Goal: Check status: Check status

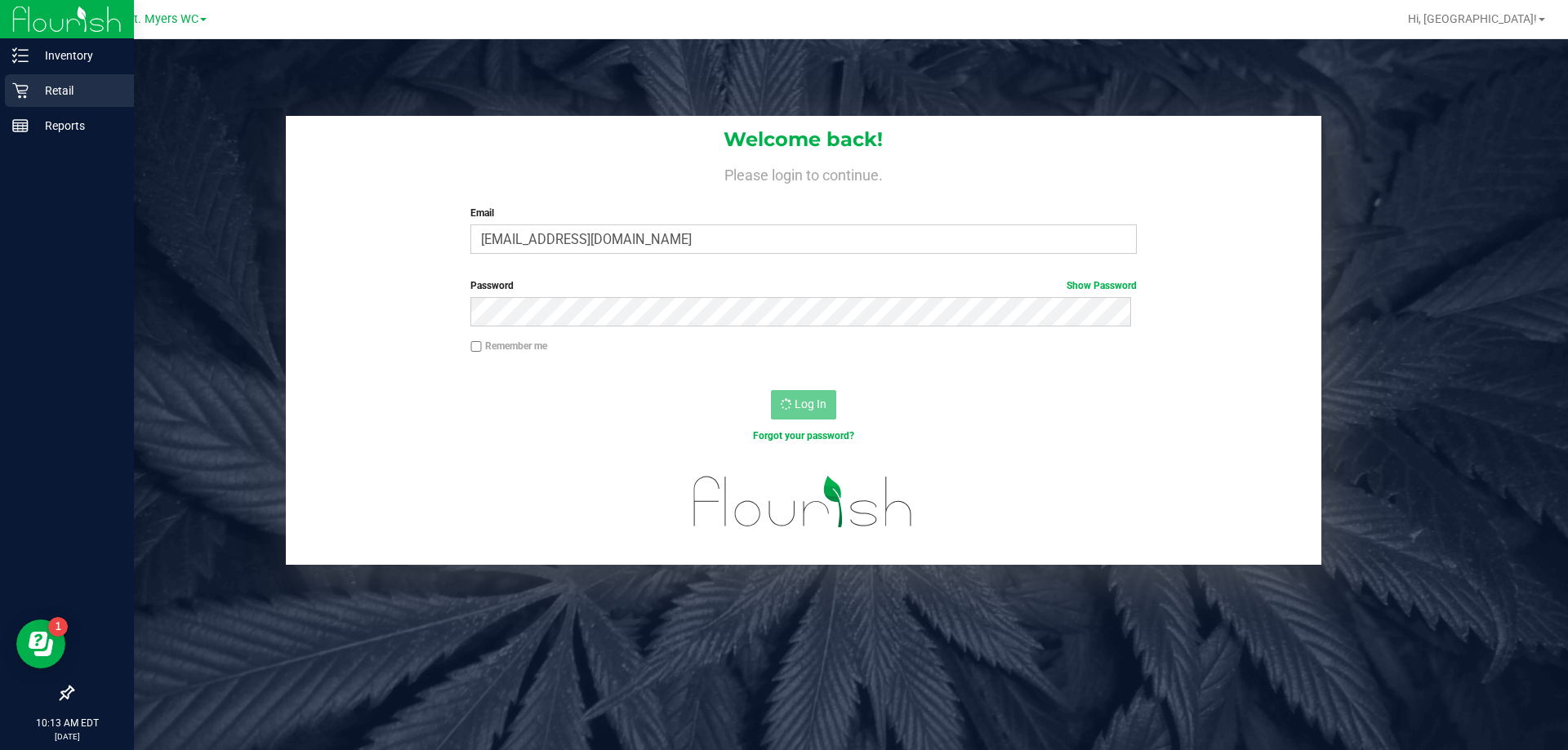
click at [21, 93] on icon at bounding box center [20, 91] width 15 height 15
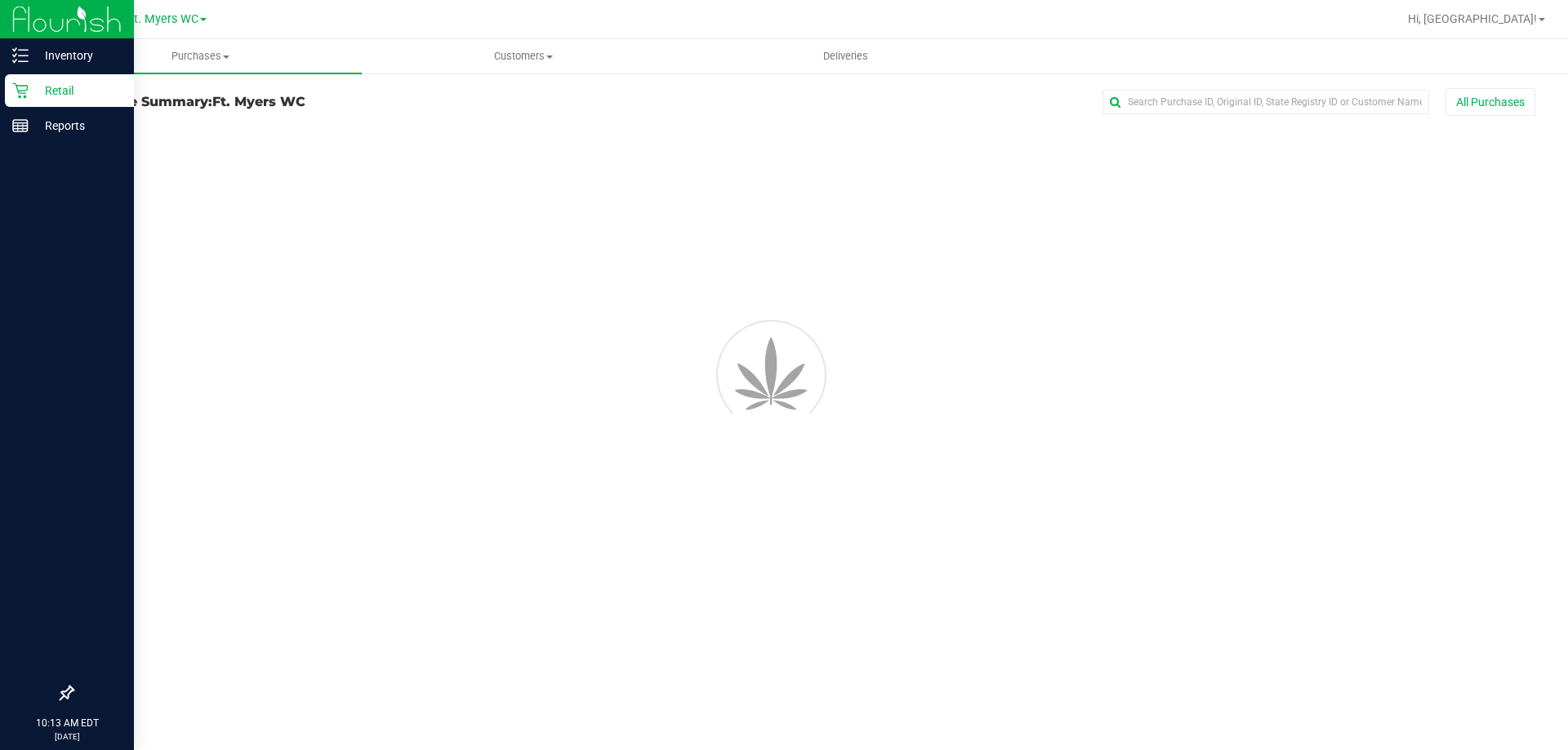
click at [44, 103] on div "Retail" at bounding box center [69, 91] width 129 height 33
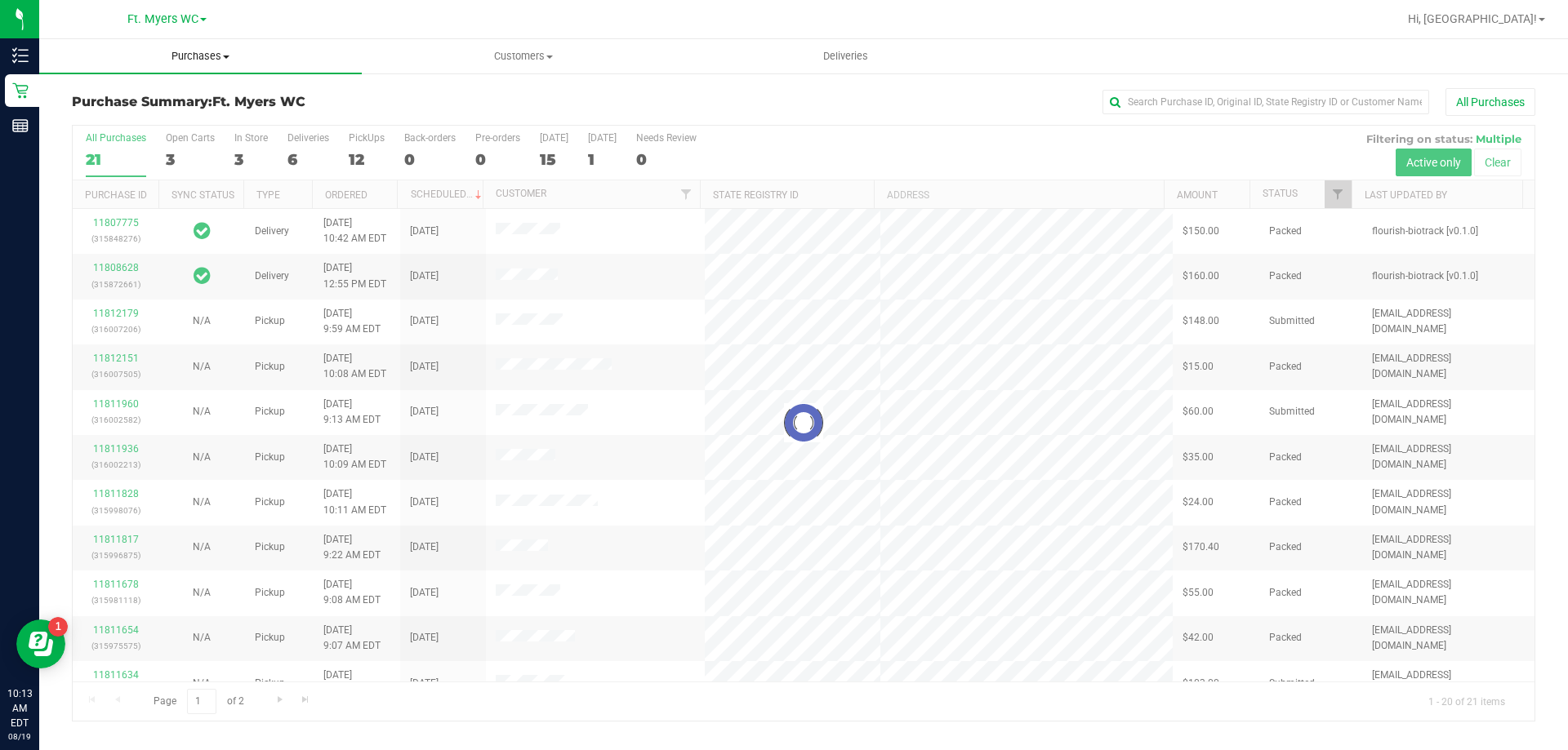
click at [218, 47] on uib-tab-heading "Purchases Summary of purchases Fulfillment All purchases" at bounding box center [200, 57] width 323 height 35
click at [217, 57] on span "Purchases" at bounding box center [200, 56] width 323 height 14
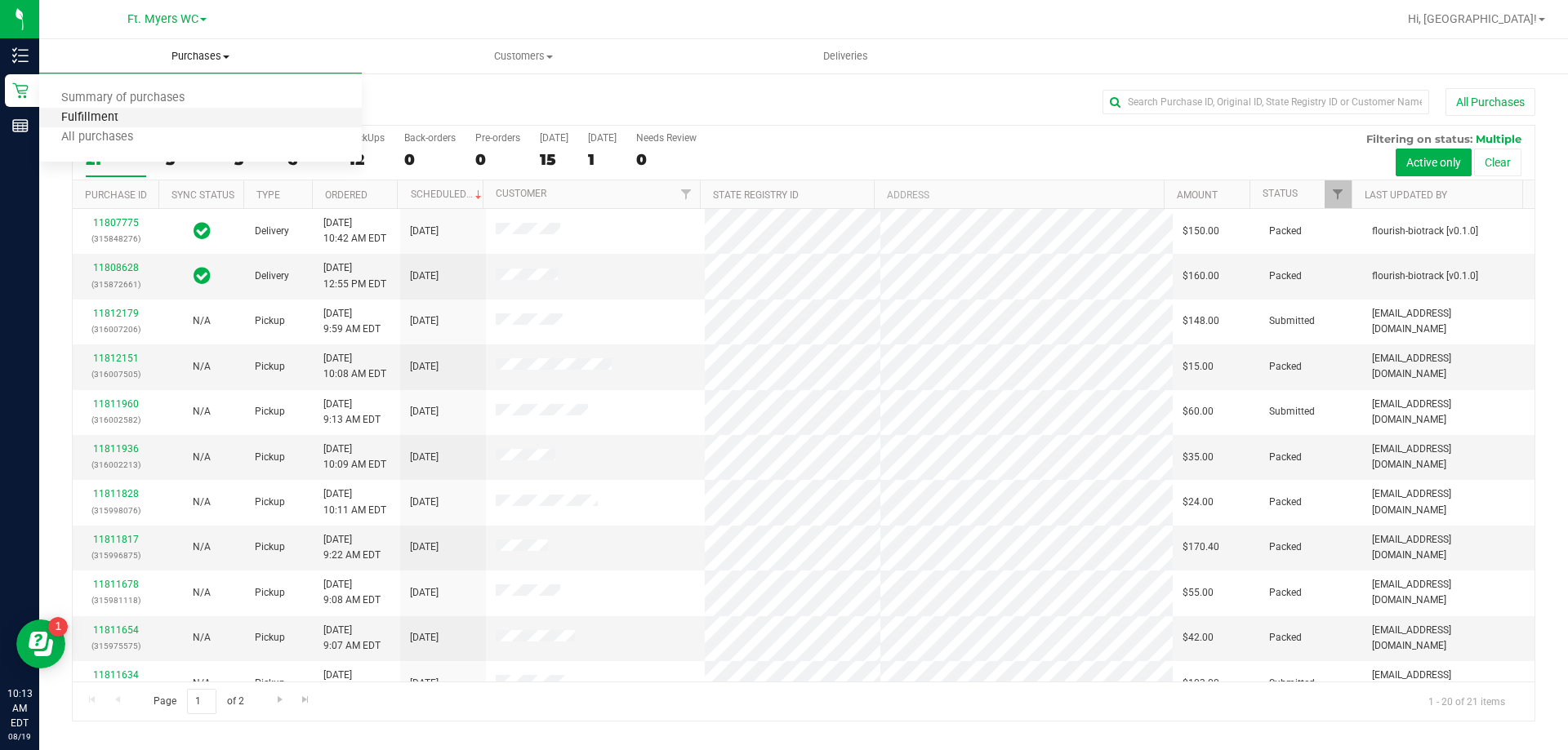
click at [106, 121] on span "Fulfillment" at bounding box center [90, 117] width 101 height 13
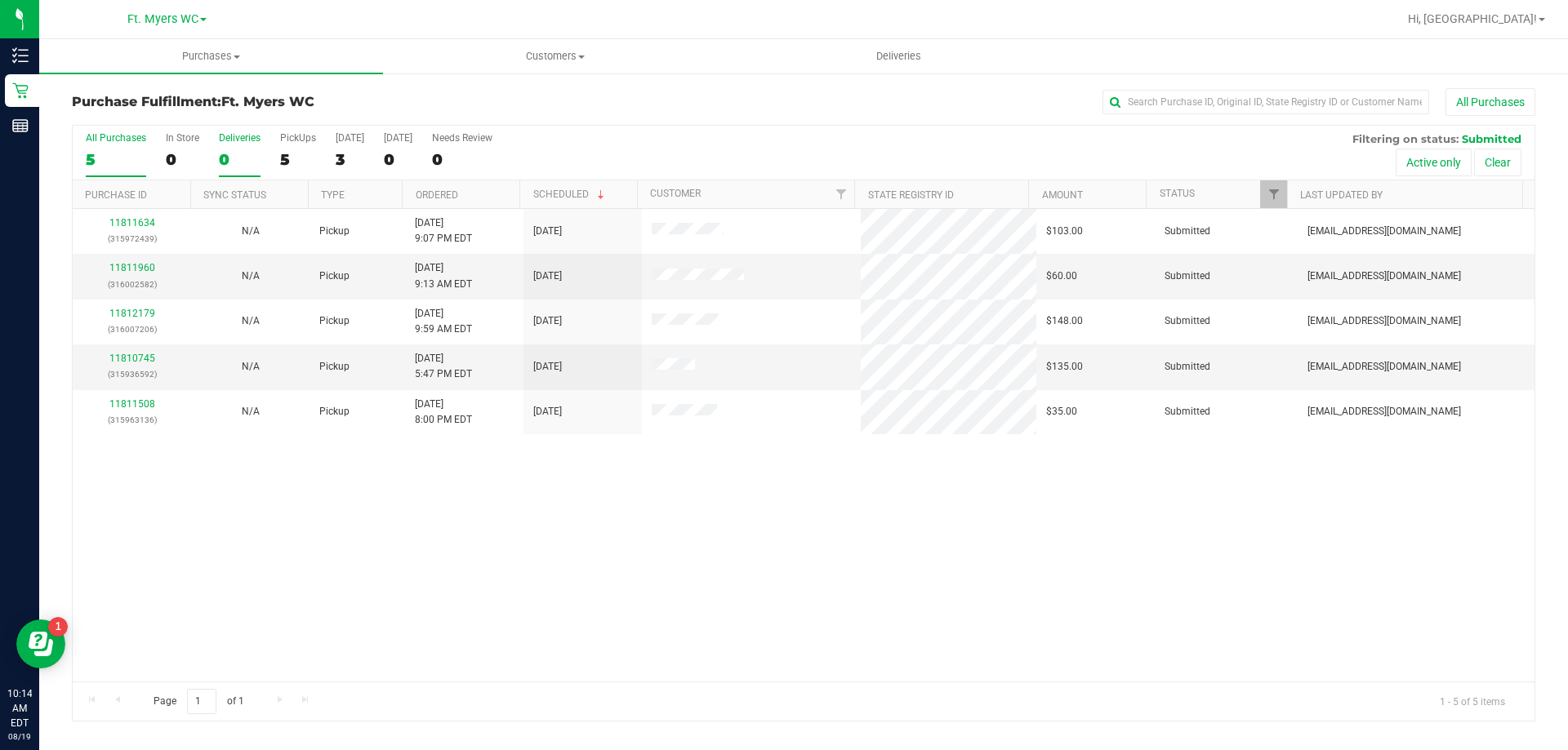
click at [245, 143] on label "Deliveries 0" at bounding box center [239, 154] width 41 height 45
click at [0, 0] on input "Deliveries 0" at bounding box center [0, 0] width 0 height 0
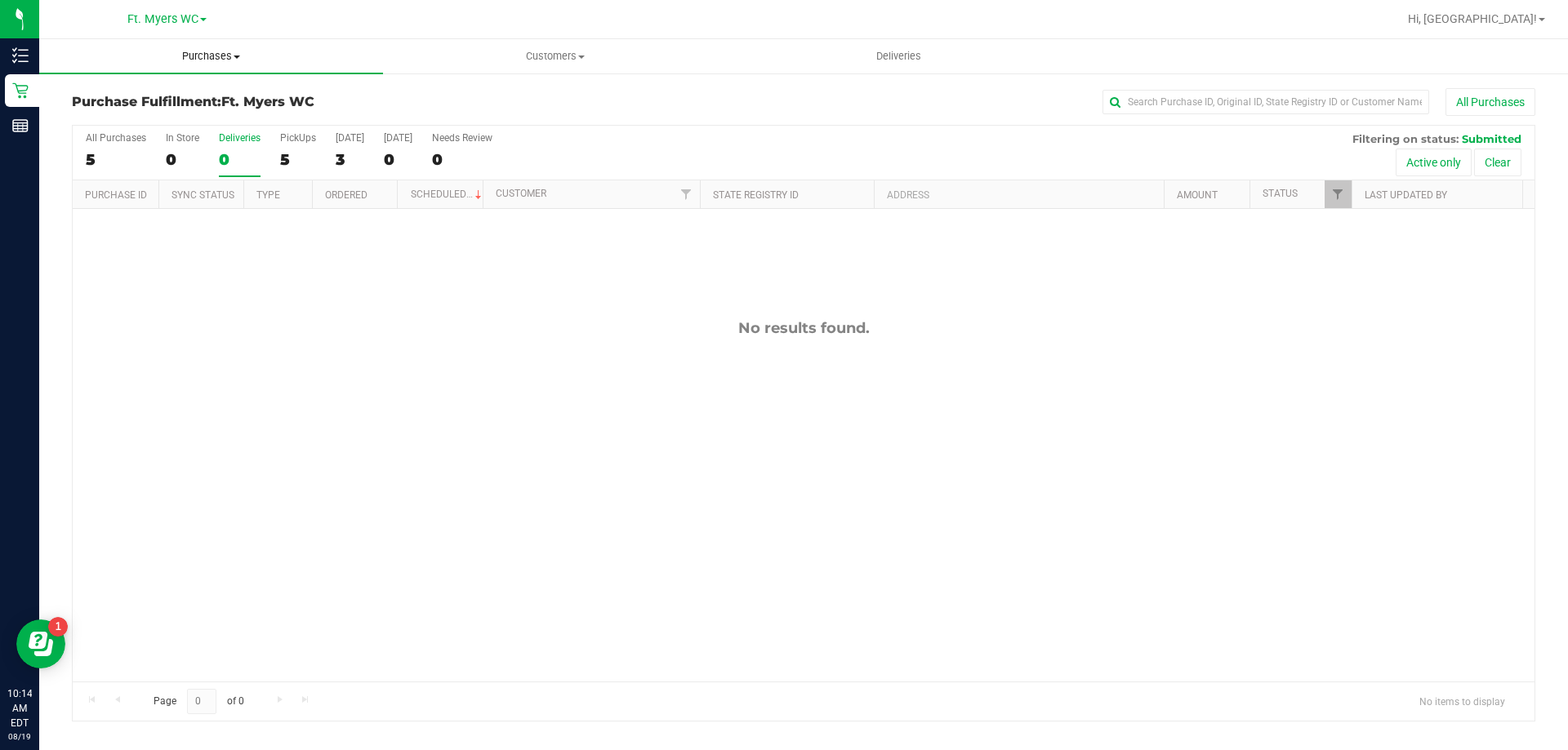
click at [203, 57] on span "Purchases" at bounding box center [211, 56] width 344 height 14
click at [159, 105] on span "Summary of purchases" at bounding box center [123, 98] width 168 height 13
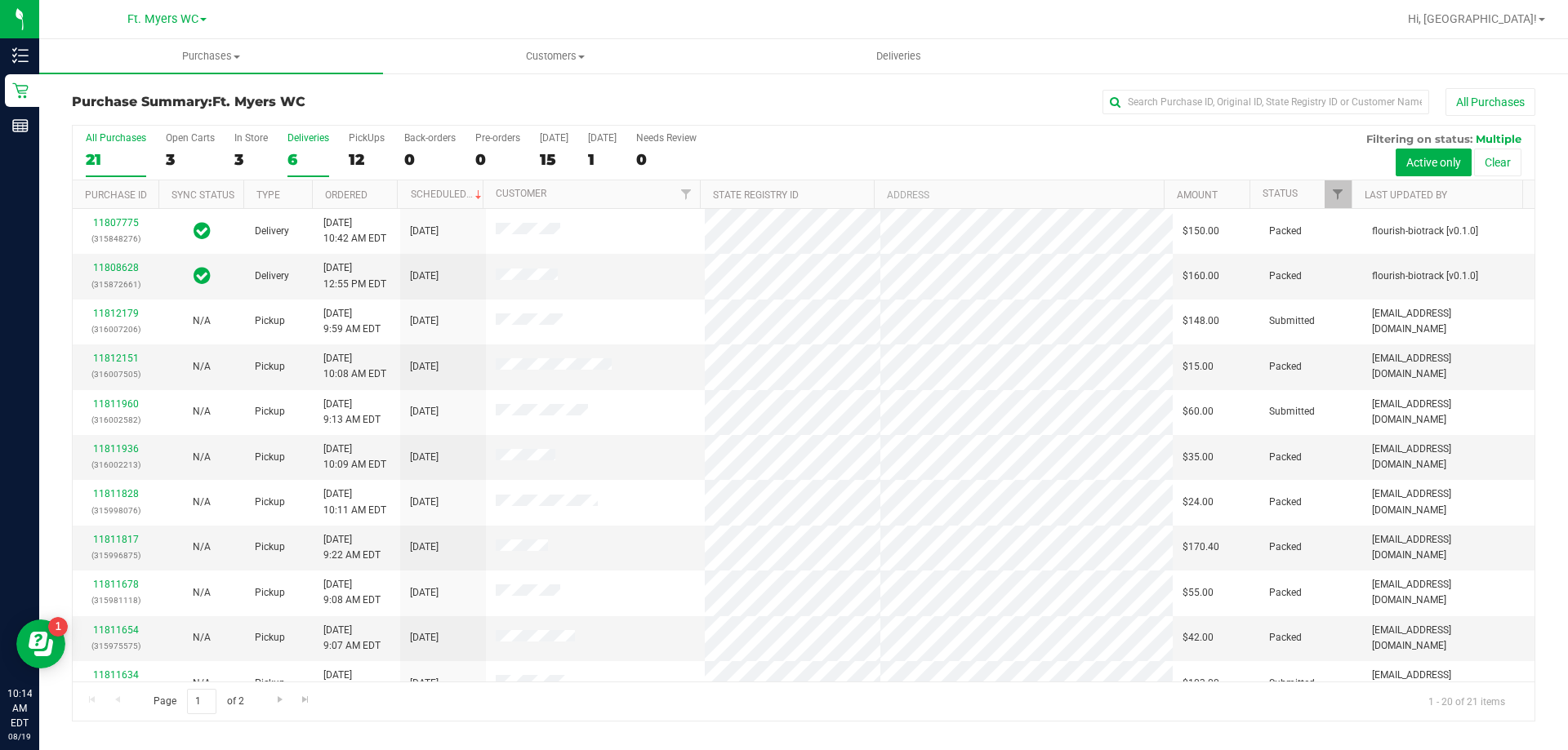
click at [317, 142] on div "Deliveries" at bounding box center [308, 138] width 41 height 12
click at [0, 0] on input "Deliveries 6" at bounding box center [0, 0] width 0 height 0
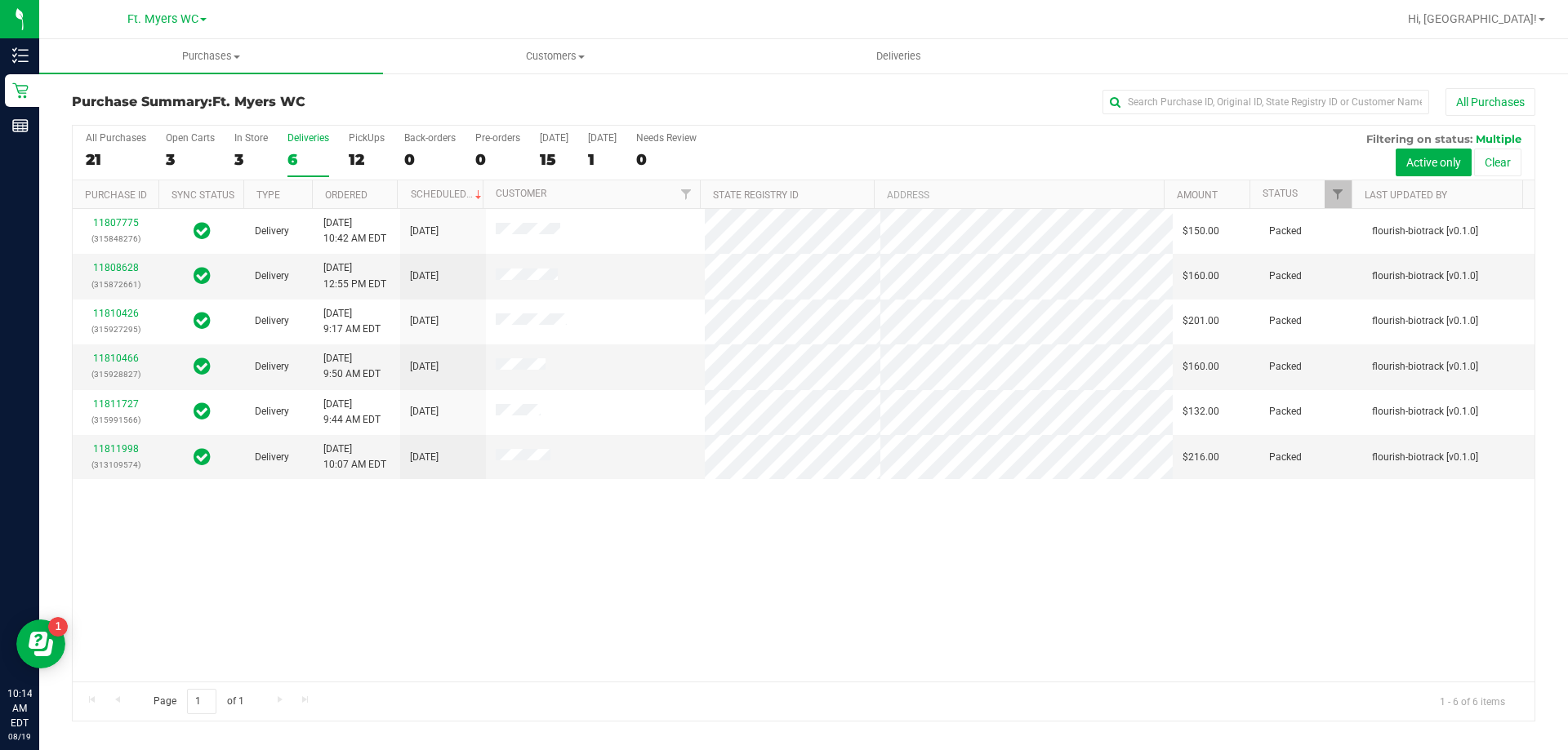
click at [761, 647] on div "11807775 (315848276) Delivery 8/18/2025 10:42 AM EDT 8/23/2025 $150.00 Packed f…" at bounding box center [803, 445] width 1462 height 473
drag, startPoint x: 746, startPoint y: 649, endPoint x: 719, endPoint y: 659, distance: 28.8
click at [733, 654] on div "11807775 (315848276) Delivery 8/18/2025 10:42 AM EDT 8/23/2025 $150.00 Packed f…" at bounding box center [803, 445] width 1462 height 473
click at [324, 582] on div "11807775 (315848276) Delivery 8/18/2025 10:42 AM EDT 8/23/2025 $150.00 Packed f…" at bounding box center [803, 445] width 1462 height 473
click at [1342, 203] on link "Filter" at bounding box center [1339, 194] width 27 height 28
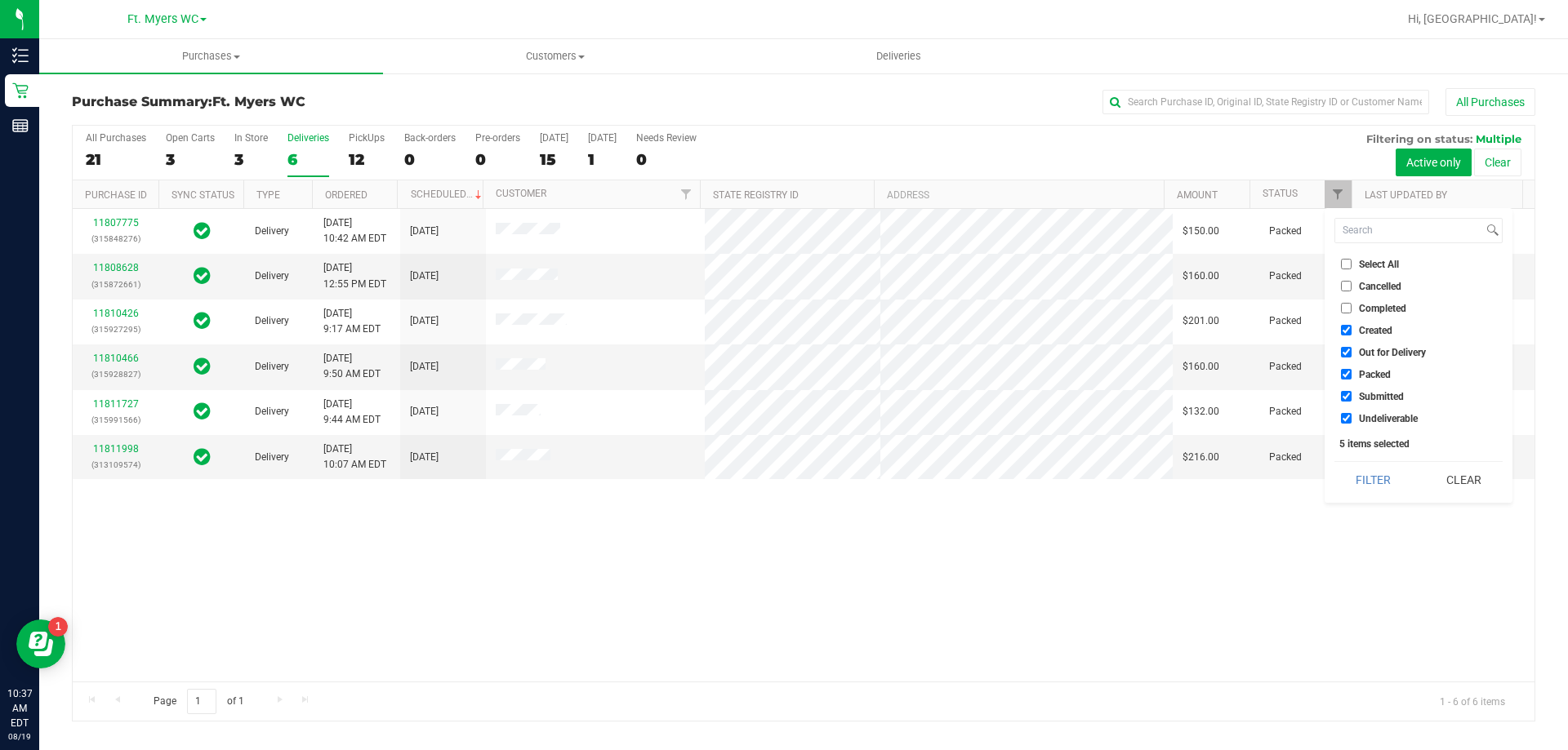
click at [1343, 375] on input "Packed" at bounding box center [1346, 374] width 11 height 11
click at [1380, 477] on button "Filter" at bounding box center [1373, 479] width 78 height 36
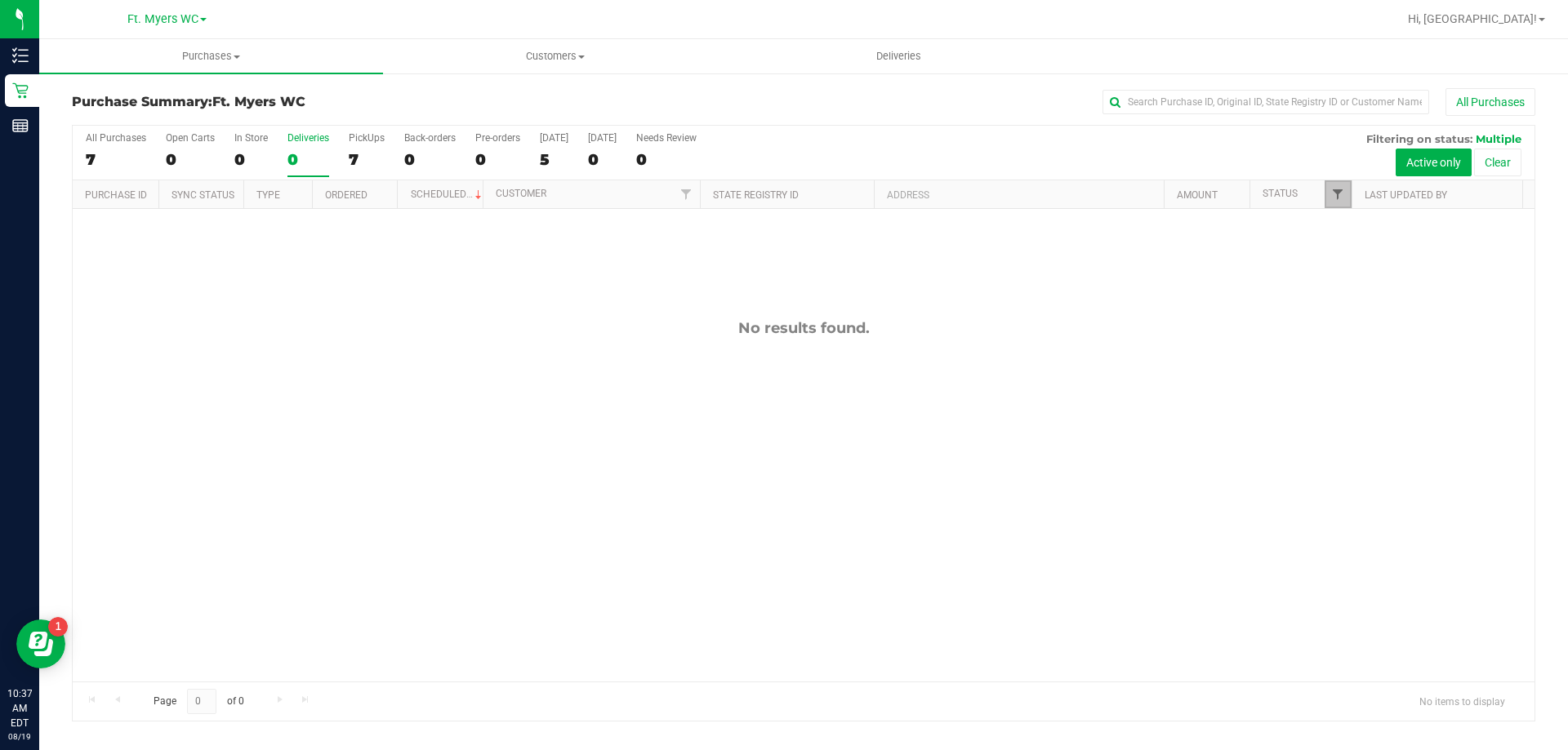
click at [1342, 199] on span "Filter" at bounding box center [1338, 194] width 13 height 13
click at [1349, 373] on input "Packed" at bounding box center [1346, 374] width 11 height 11
checkbox input "true"
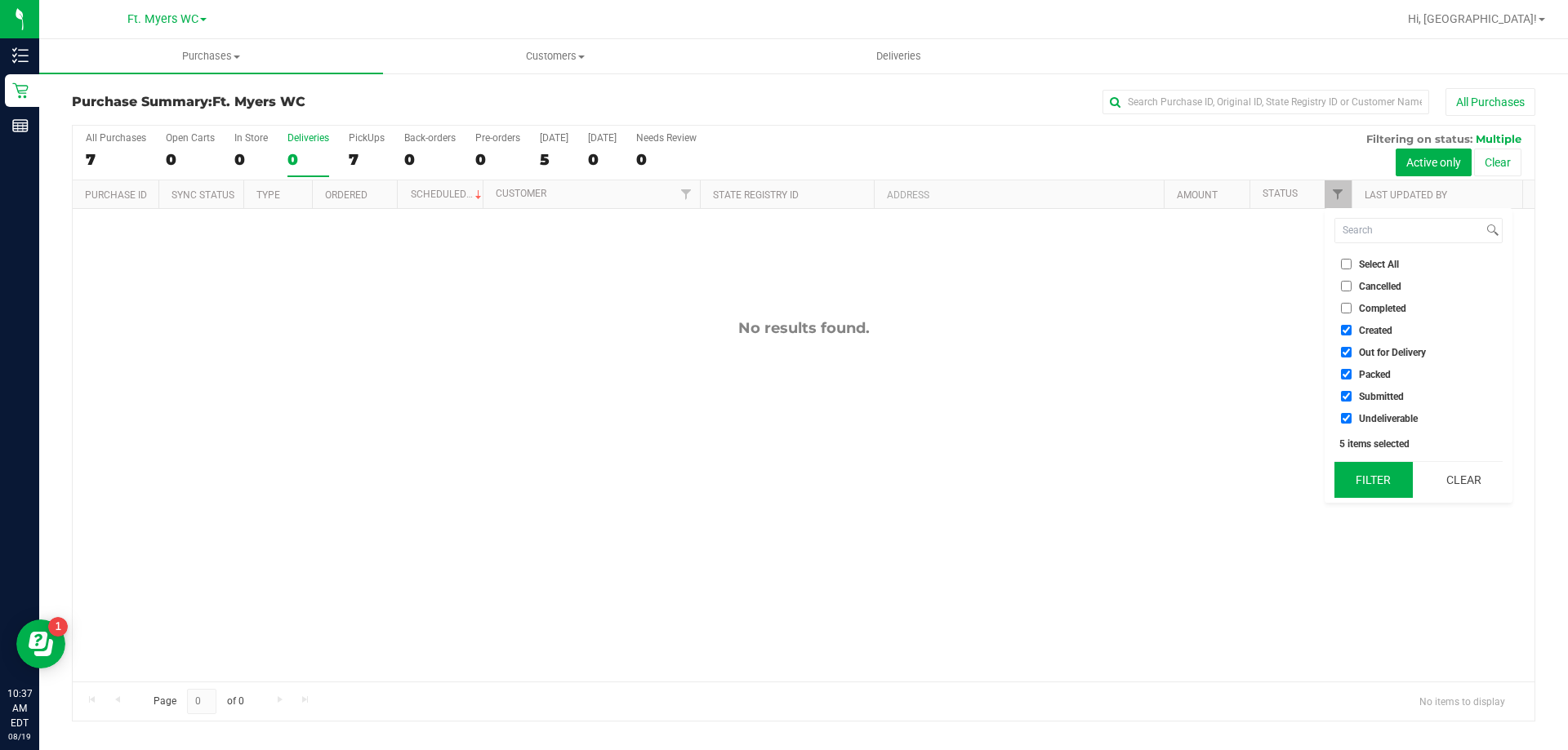
click at [1372, 472] on button "Filter" at bounding box center [1373, 479] width 78 height 36
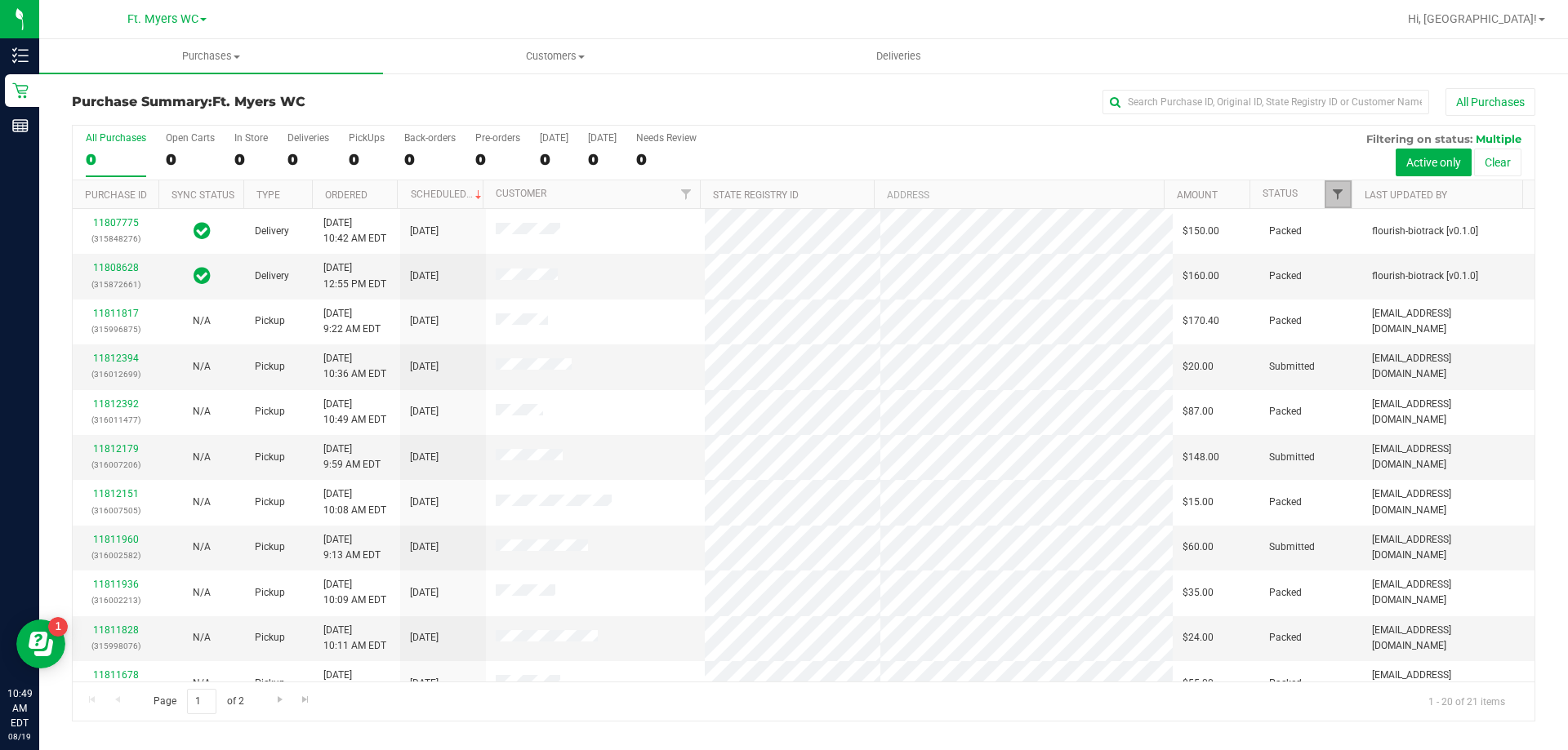
click at [1334, 194] on span "Filter" at bounding box center [1338, 194] width 13 height 13
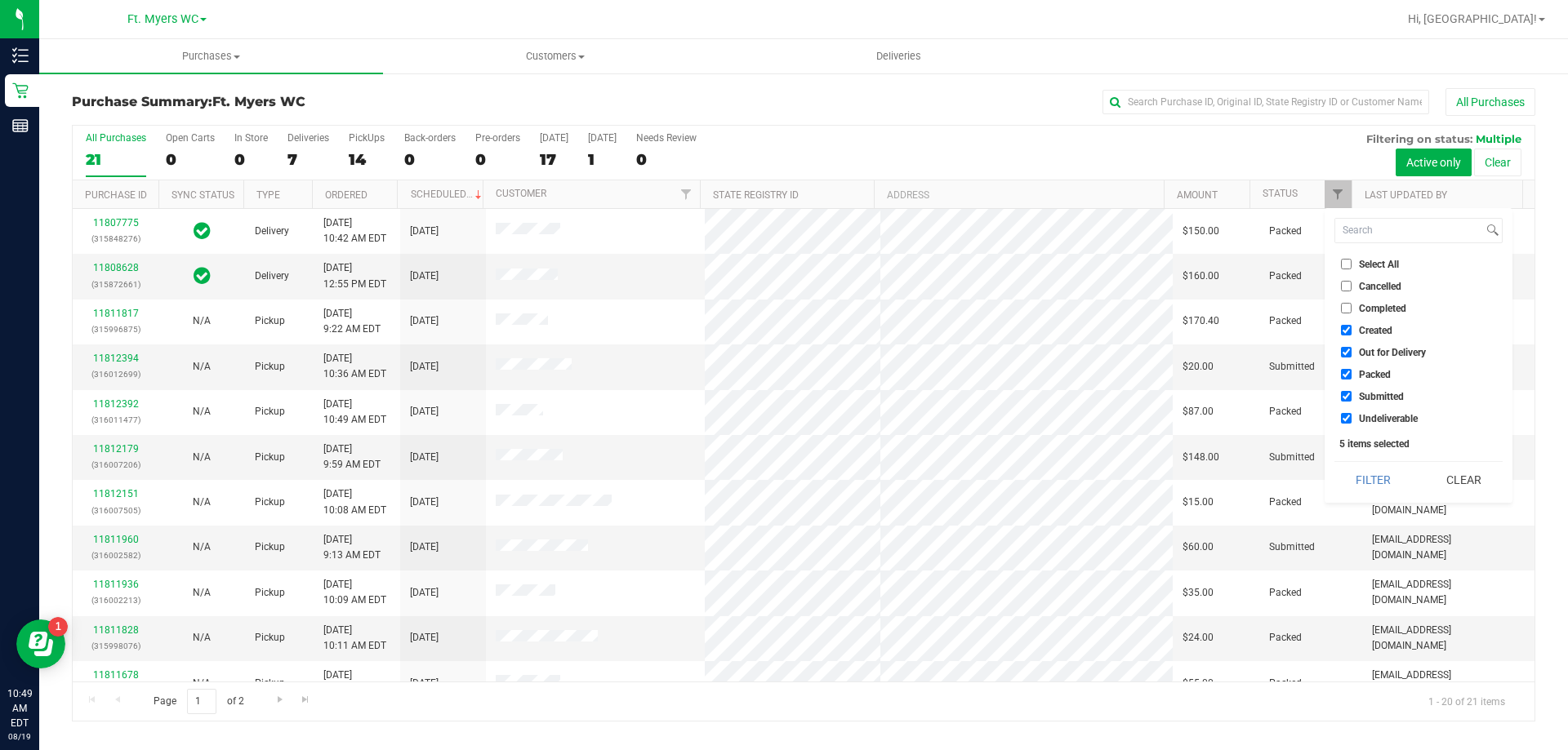
click at [1347, 372] on input "Packed" at bounding box center [1346, 374] width 11 height 11
checkbox input "false"
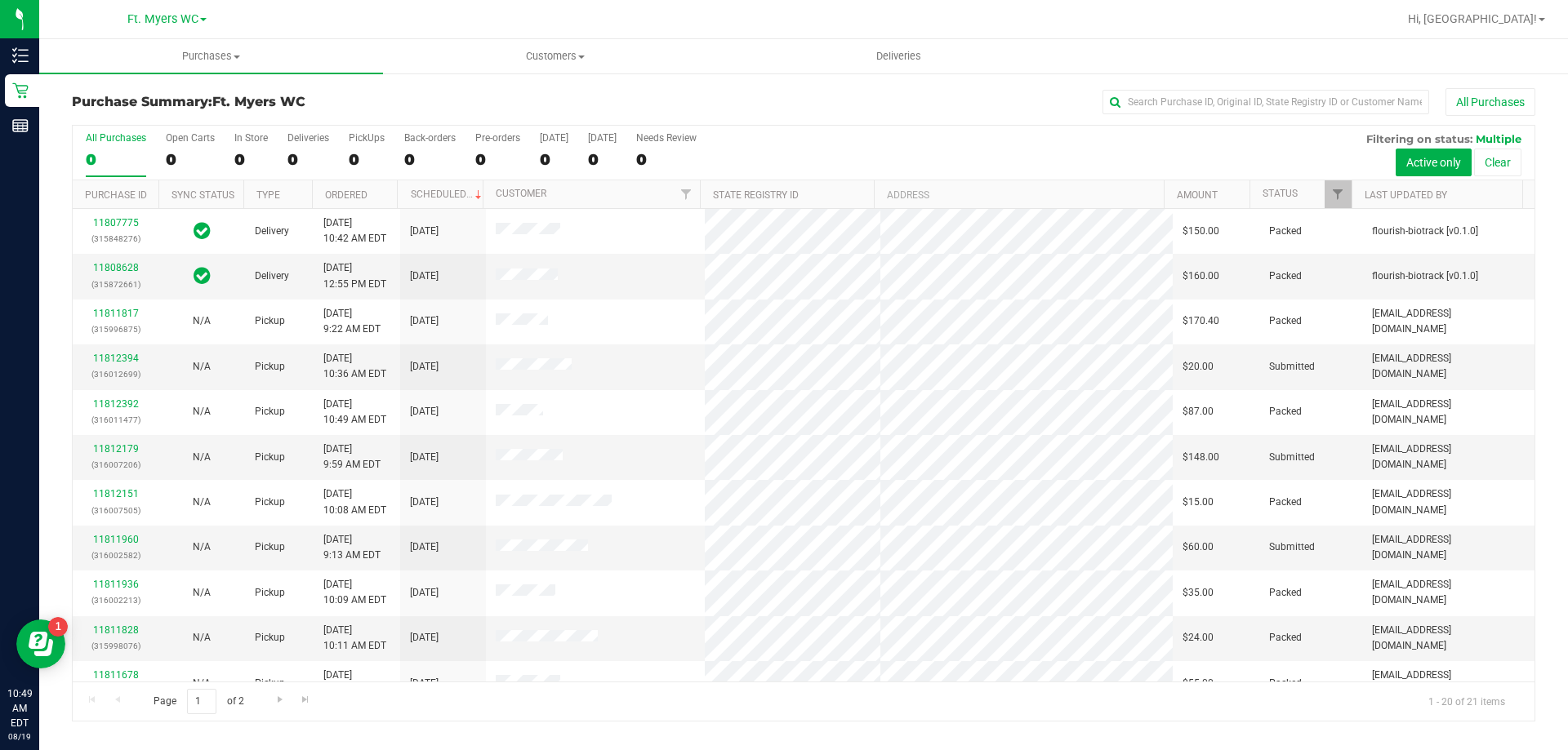
click at [1352, 188] on th "Last Updated By" at bounding box center [1437, 194] width 170 height 29
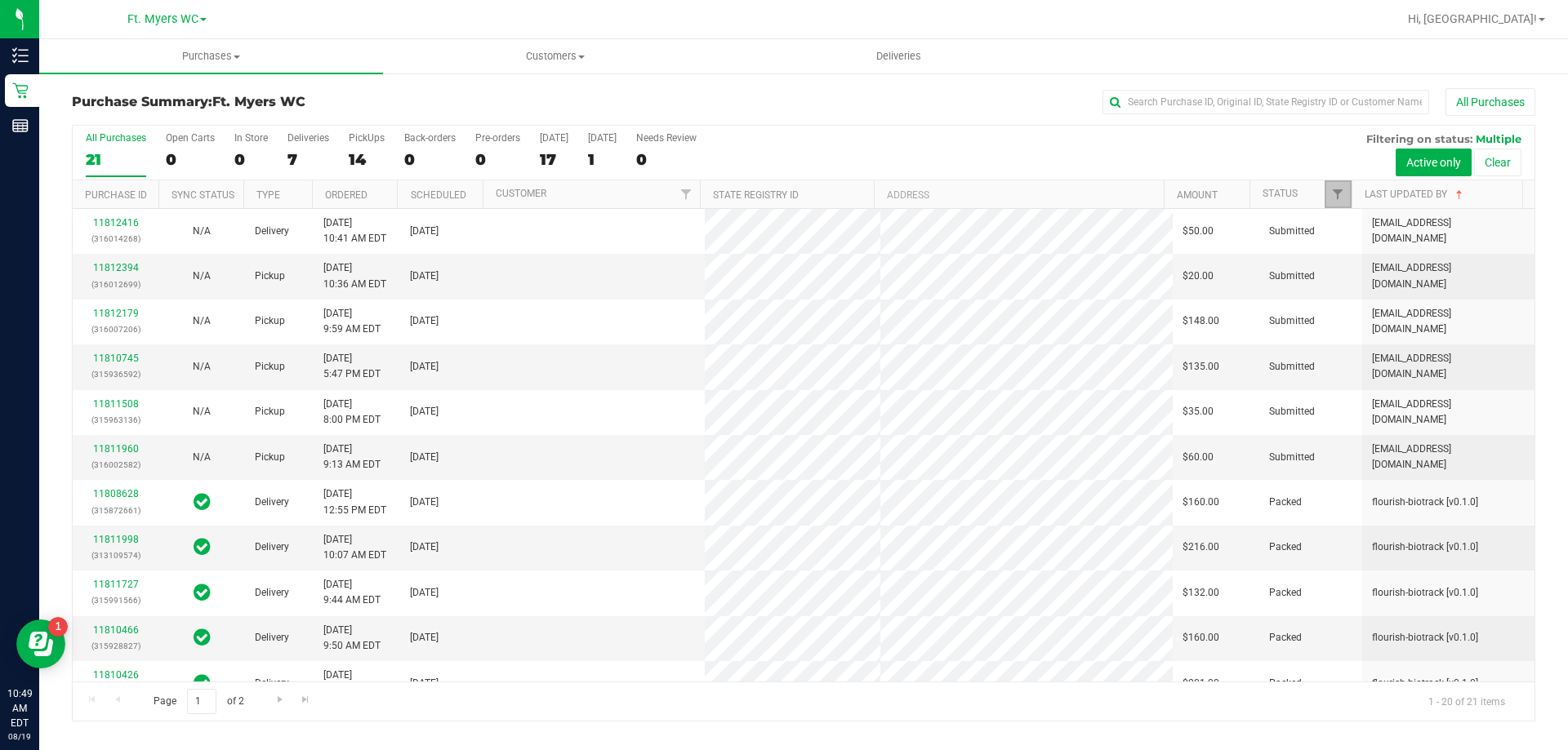
click at [1334, 192] on span "Filter" at bounding box center [1338, 194] width 13 height 13
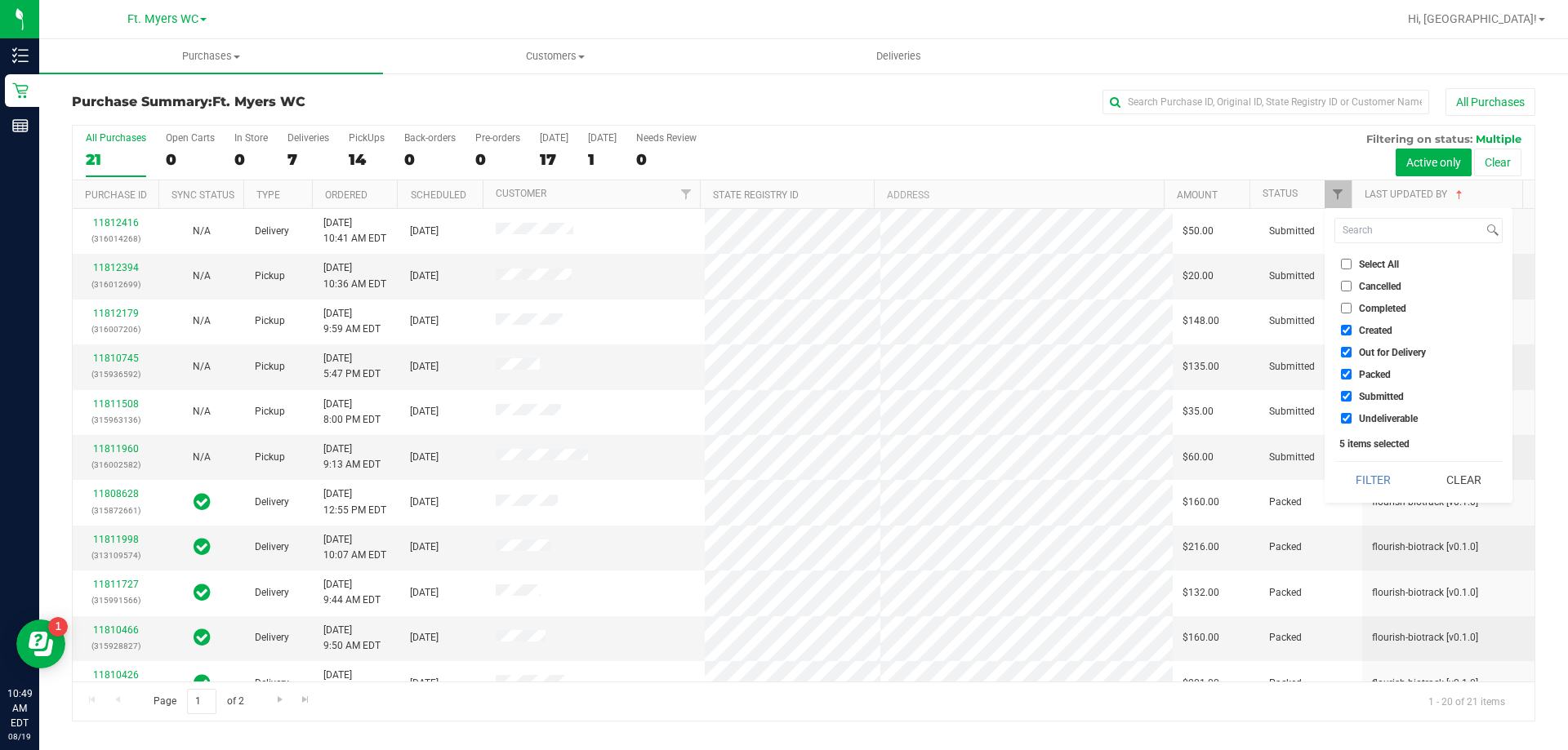
click at [1346, 371] on input "Packed" at bounding box center [1346, 374] width 11 height 11
checkbox input "false"
click at [1350, 476] on button "Filter" at bounding box center [1373, 479] width 78 height 36
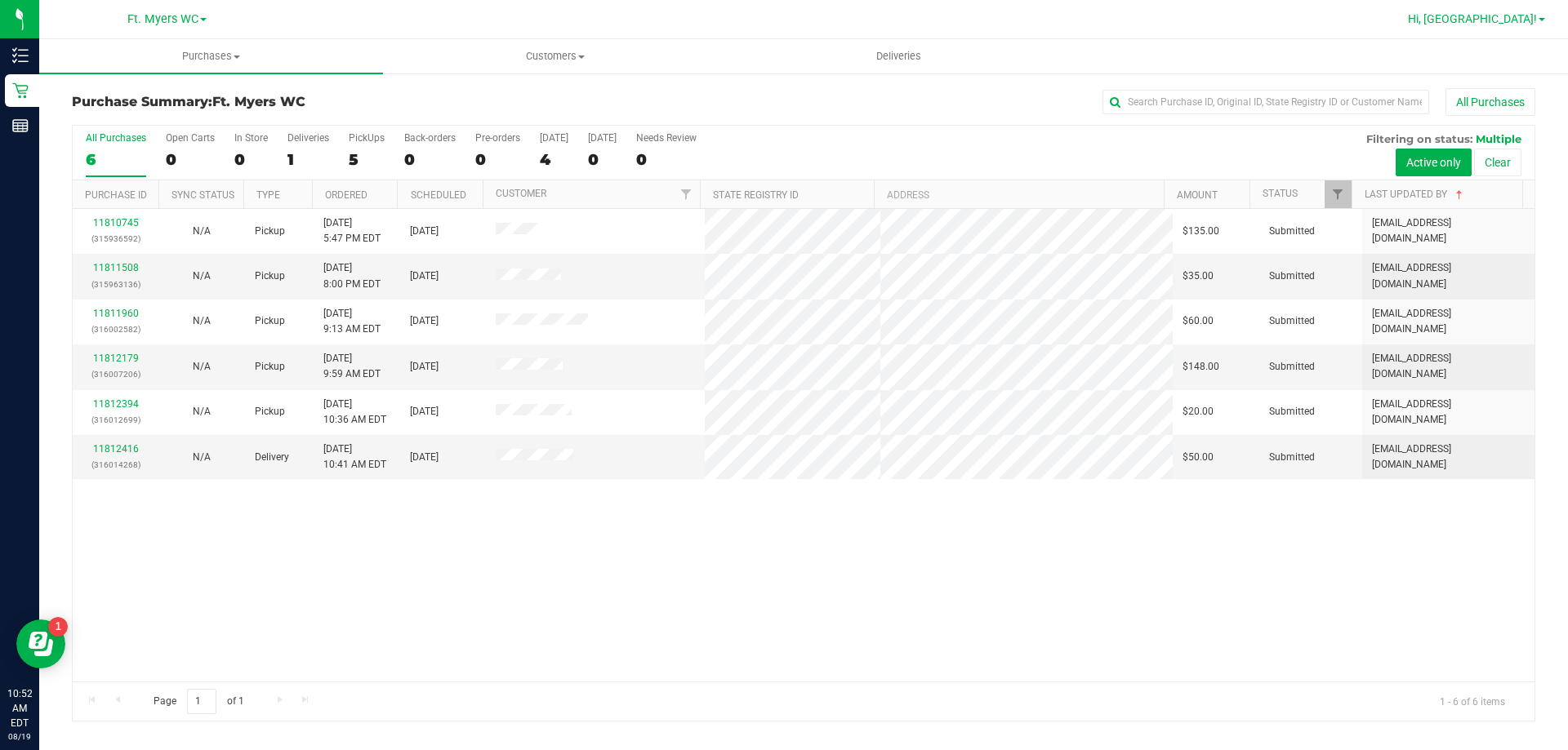
click at [1546, 22] on link "Hi, [GEOGRAPHIC_DATA]!" at bounding box center [1477, 19] width 150 height 17
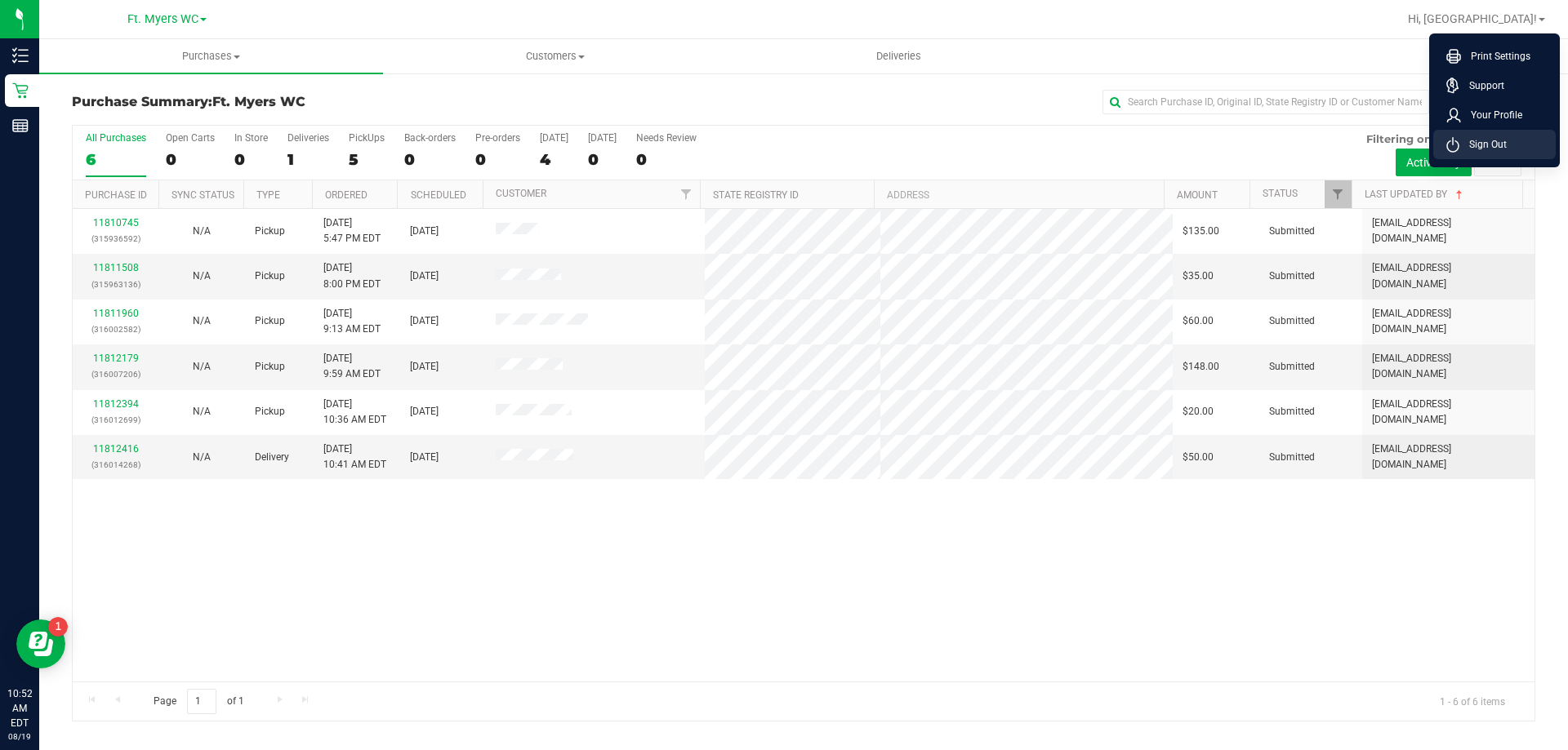
click at [1489, 145] on span "Sign Out" at bounding box center [1483, 144] width 47 height 16
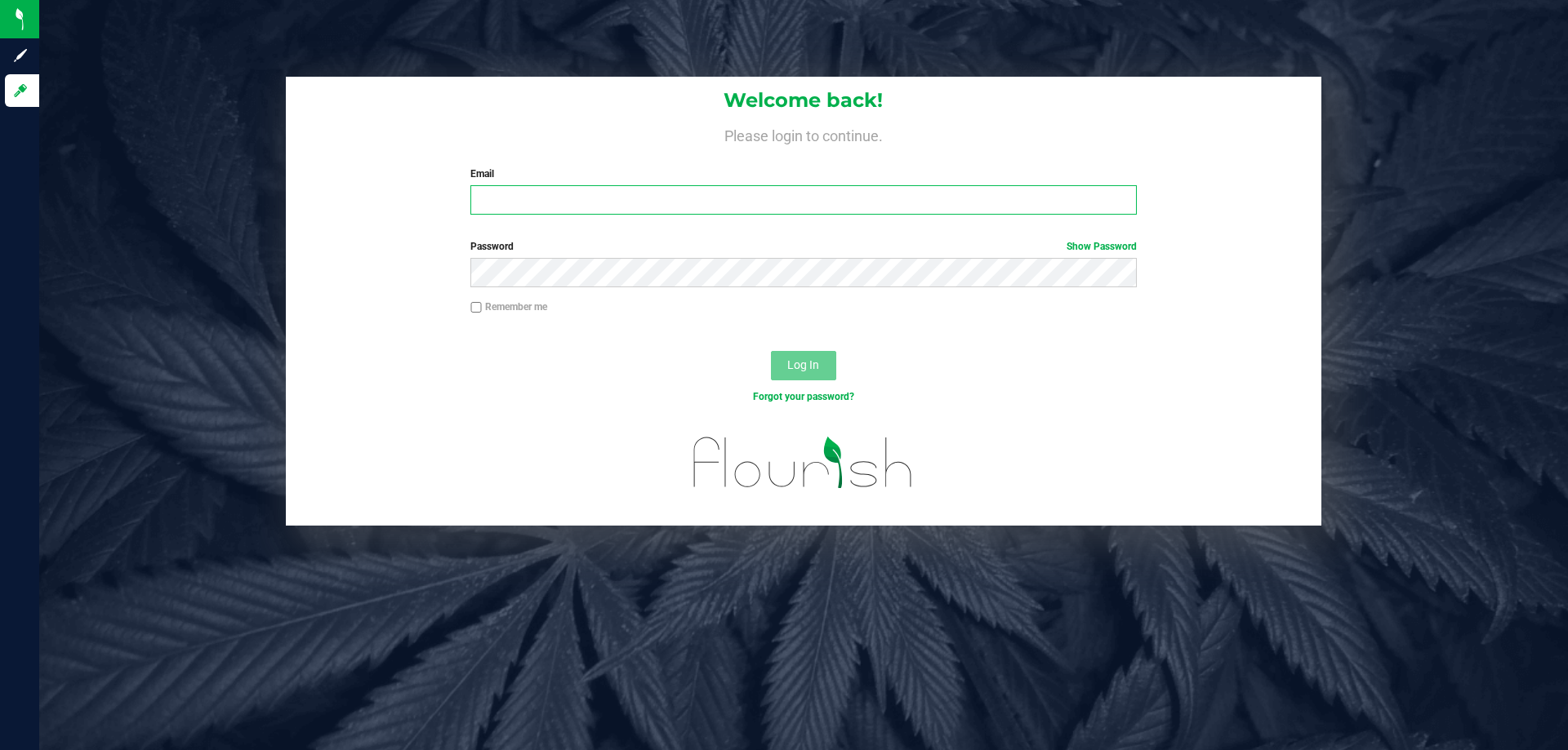
click at [605, 206] on input "Email" at bounding box center [803, 200] width 666 height 30
type input "neggleston@liveparallel.com"
click at [806, 374] on button "Log In" at bounding box center [804, 366] width 65 height 30
